Goal: Task Accomplishment & Management: Manage account settings

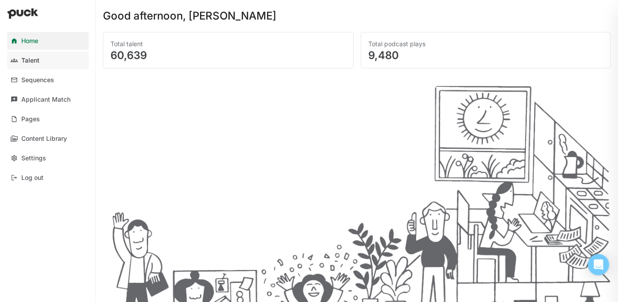
click at [37, 59] on div "Talent" at bounding box center [30, 61] width 18 height 8
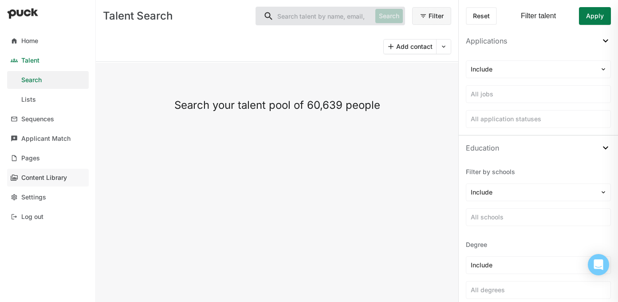
click at [30, 174] on div "Content Library" at bounding box center [44, 178] width 46 height 8
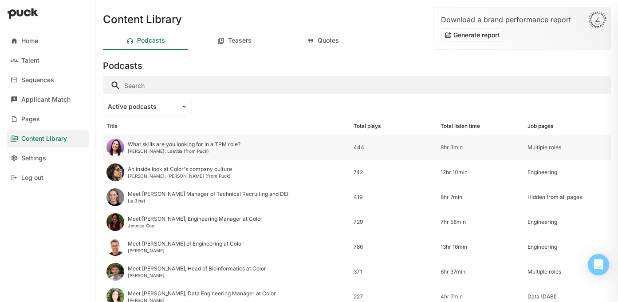
click at [218, 147] on div "What skills are you looking for in a TPM role?" at bounding box center [184, 144] width 113 height 6
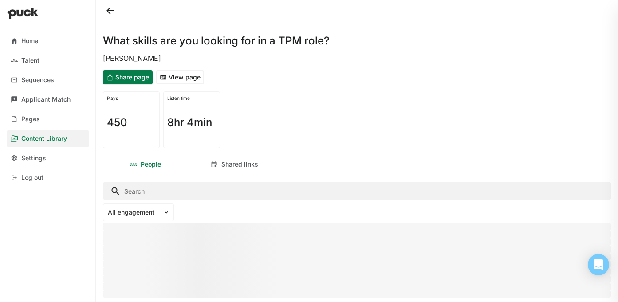
click at [109, 10] on button at bounding box center [110, 11] width 14 height 14
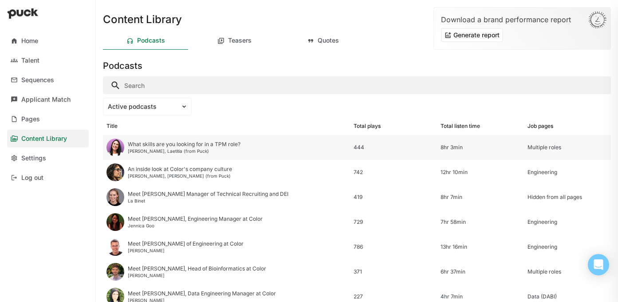
click at [555, 147] on div "Multiple roles" at bounding box center [568, 147] width 80 height 6
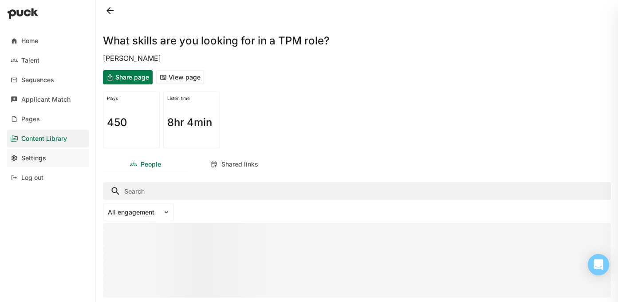
click at [64, 159] on link "Settings" at bounding box center [48, 158] width 82 height 18
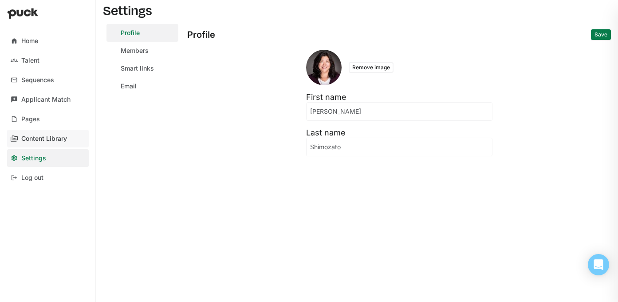
click at [41, 135] on div "Content Library" at bounding box center [44, 139] width 46 height 8
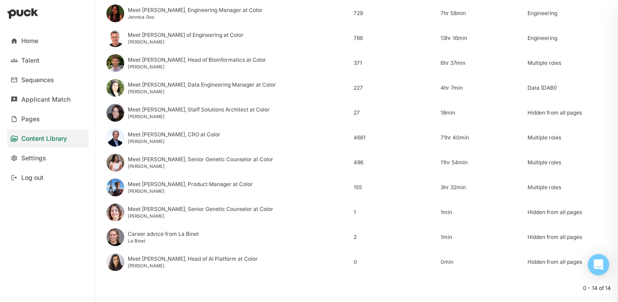
scroll to position [228, 0]
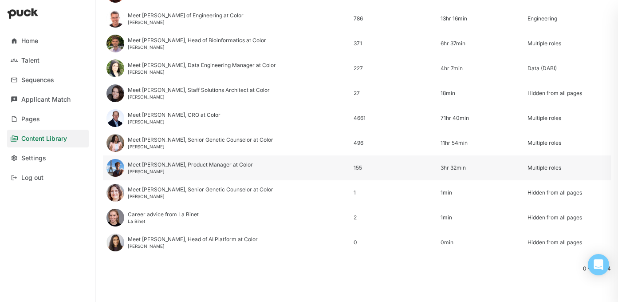
click at [543, 167] on div "Multiple roles" at bounding box center [568, 168] width 80 height 6
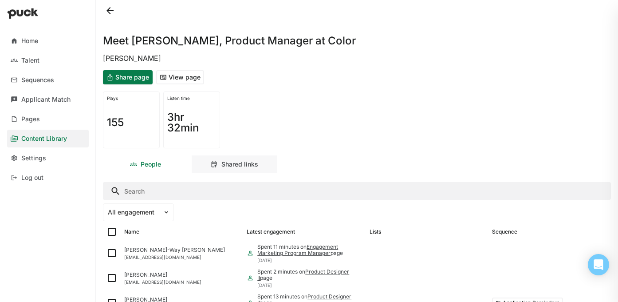
click at [242, 161] on div "Shared links" at bounding box center [240, 165] width 37 height 8
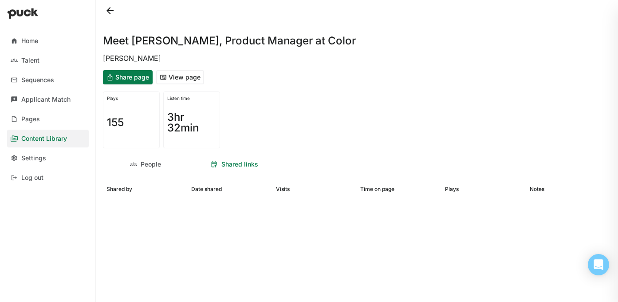
click at [170, 80] on button "View page" at bounding box center [180, 77] width 48 height 14
click at [28, 158] on div "Settings" at bounding box center [33, 158] width 25 height 8
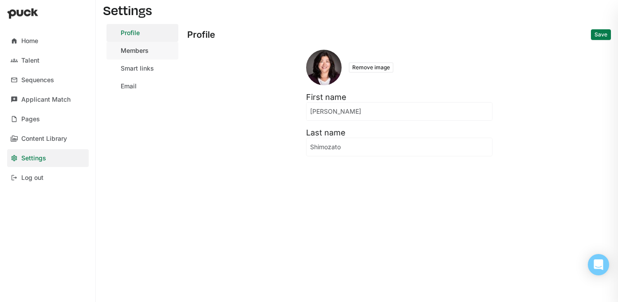
click at [130, 53] on div "Members" at bounding box center [135, 51] width 28 height 8
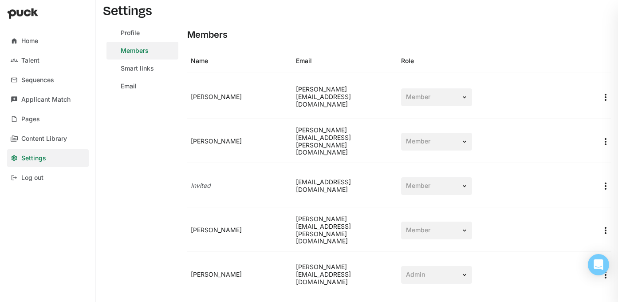
click at [440, 98] on div "Member" at bounding box center [436, 97] width 71 height 18
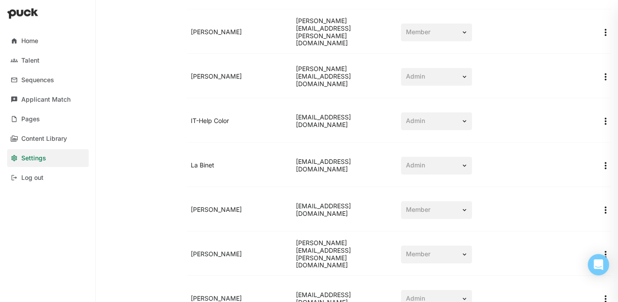
scroll to position [221, 0]
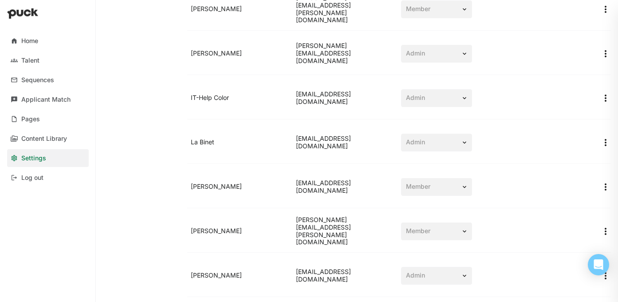
click at [463, 141] on div "Admin" at bounding box center [436, 143] width 71 height 18
click at [607, 144] on img "More options" at bounding box center [606, 142] width 11 height 11
click at [579, 163] on div "Remove team member" at bounding box center [572, 164] width 66 height 8
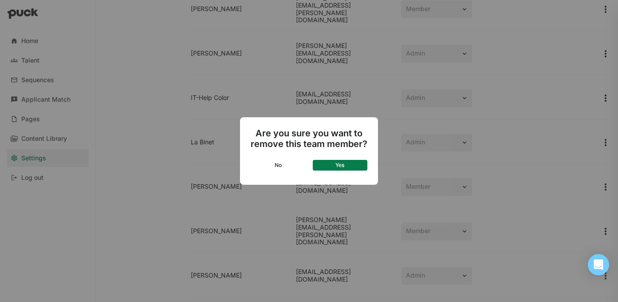
click at [352, 165] on button "Yes" at bounding box center [340, 165] width 55 height 11
